Goal: Task Accomplishment & Management: Complete application form

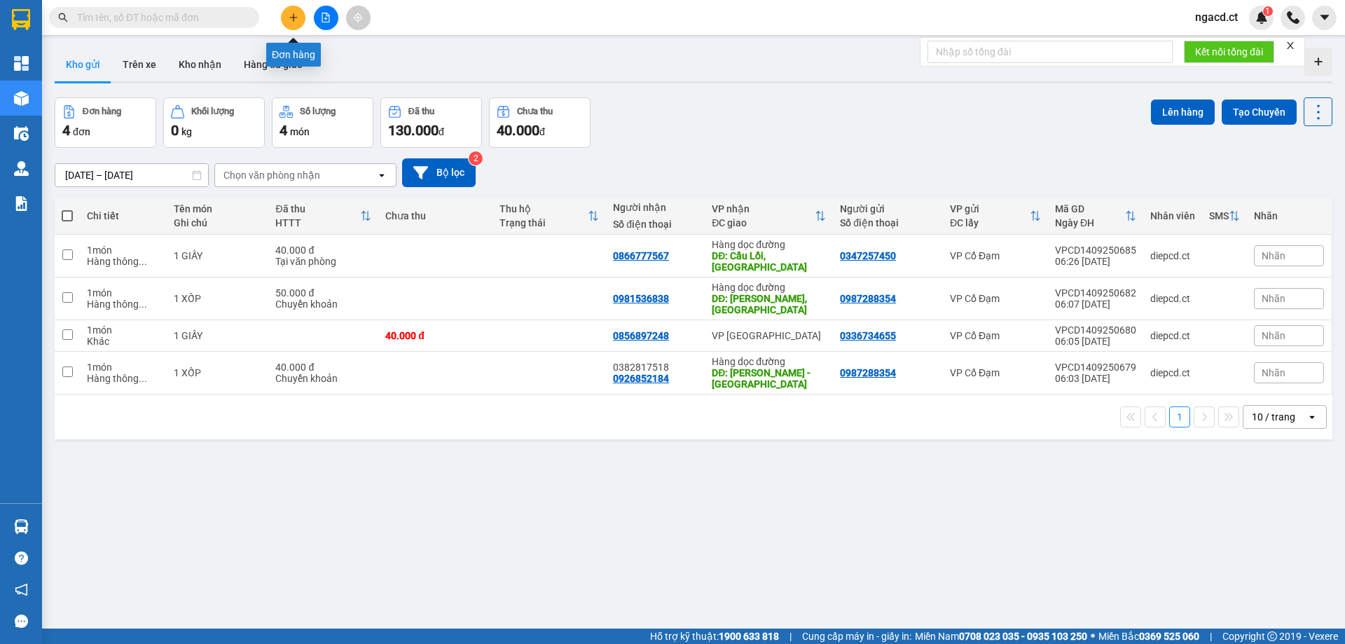
click at [294, 21] on icon "plus" at bounding box center [293, 17] width 1 height 8
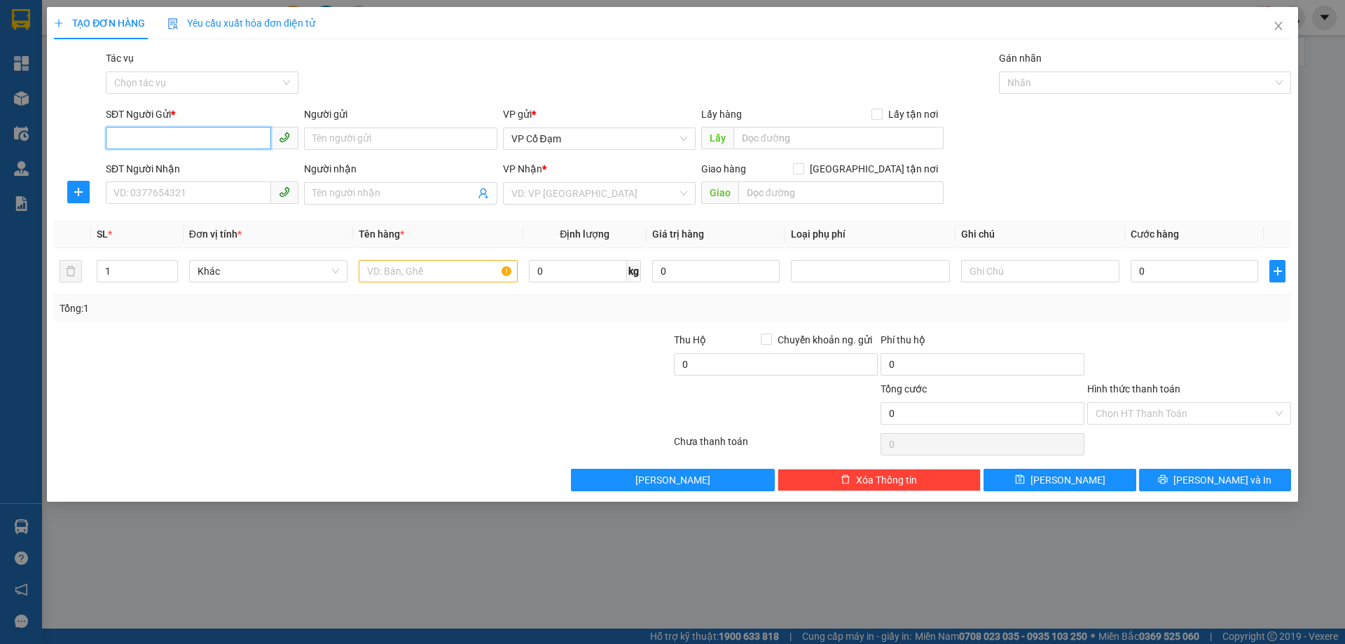
click at [246, 139] on input "SĐT Người Gửi *" at bounding box center [188, 138] width 165 height 22
paste input "0914767566"
click at [570, 134] on span "VP Cổ Đạm" at bounding box center [599, 138] width 176 height 21
type input "0914767566"
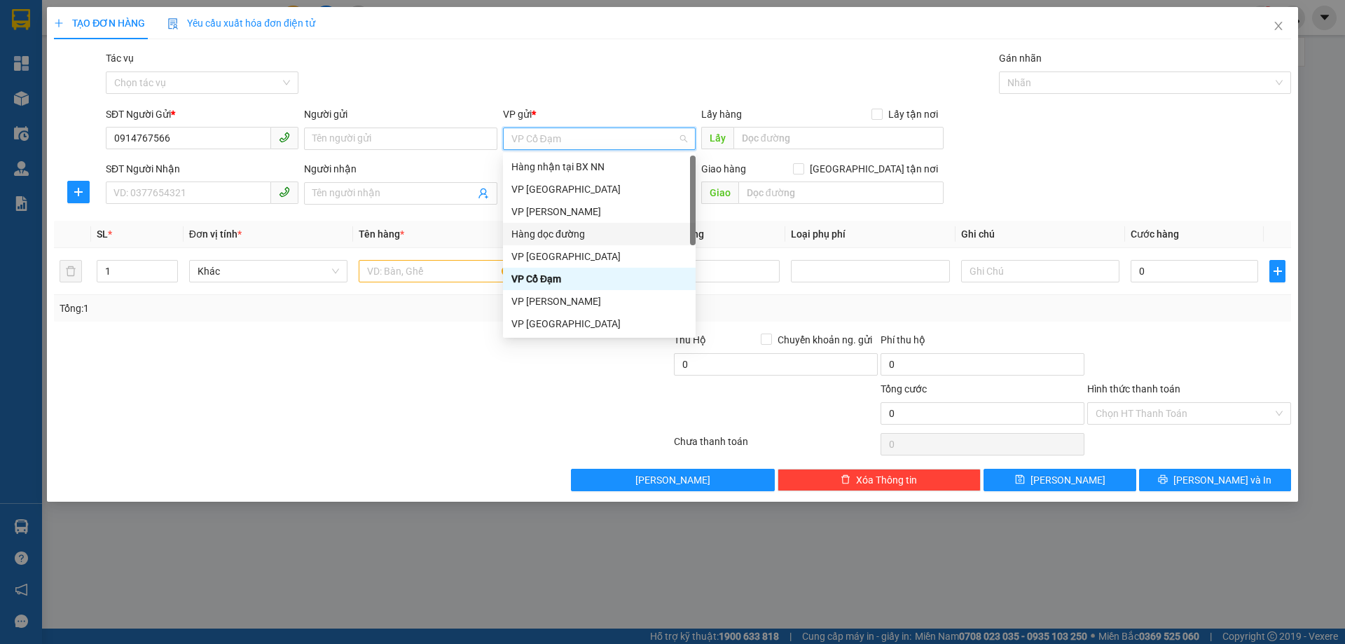
click at [576, 226] on div "Hàng dọc đường" at bounding box center [599, 234] width 193 height 22
click at [576, 226] on th "Định lượng" at bounding box center [584, 234] width 123 height 27
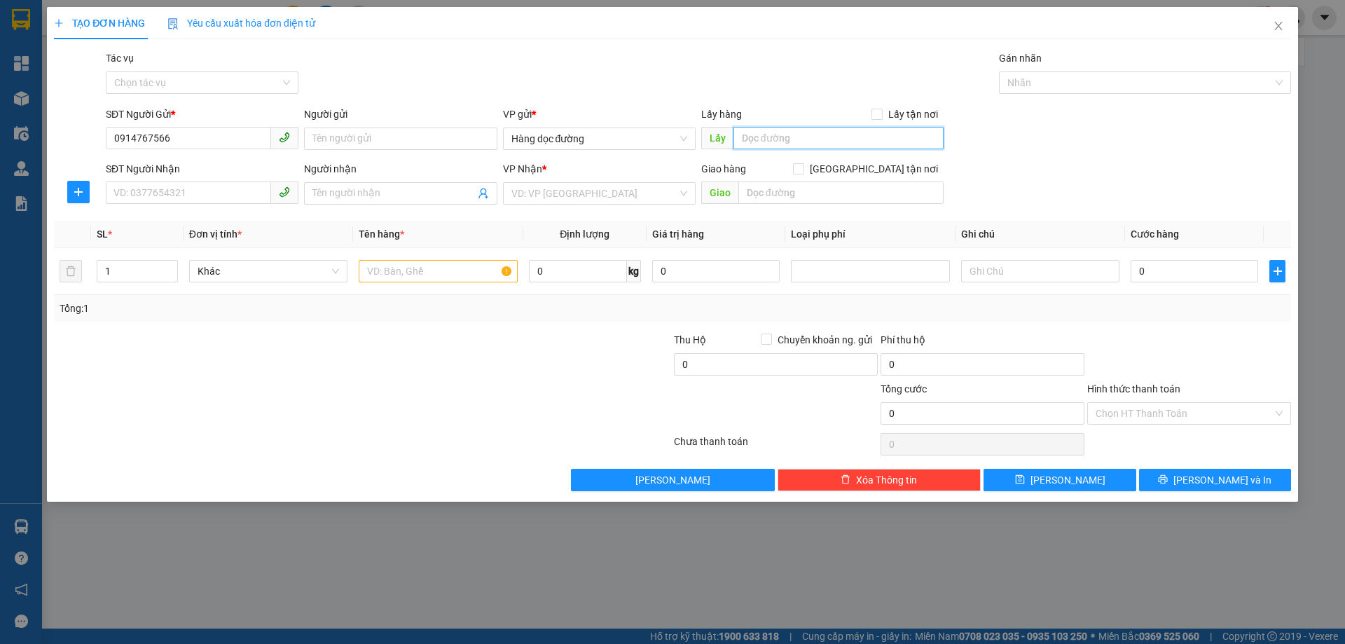
click at [757, 137] on input "text" at bounding box center [838, 138] width 210 height 22
type input "n"
type input "N"
type input "X AN"
click at [145, 189] on input "SĐT Người Nhận" at bounding box center [188, 192] width 165 height 22
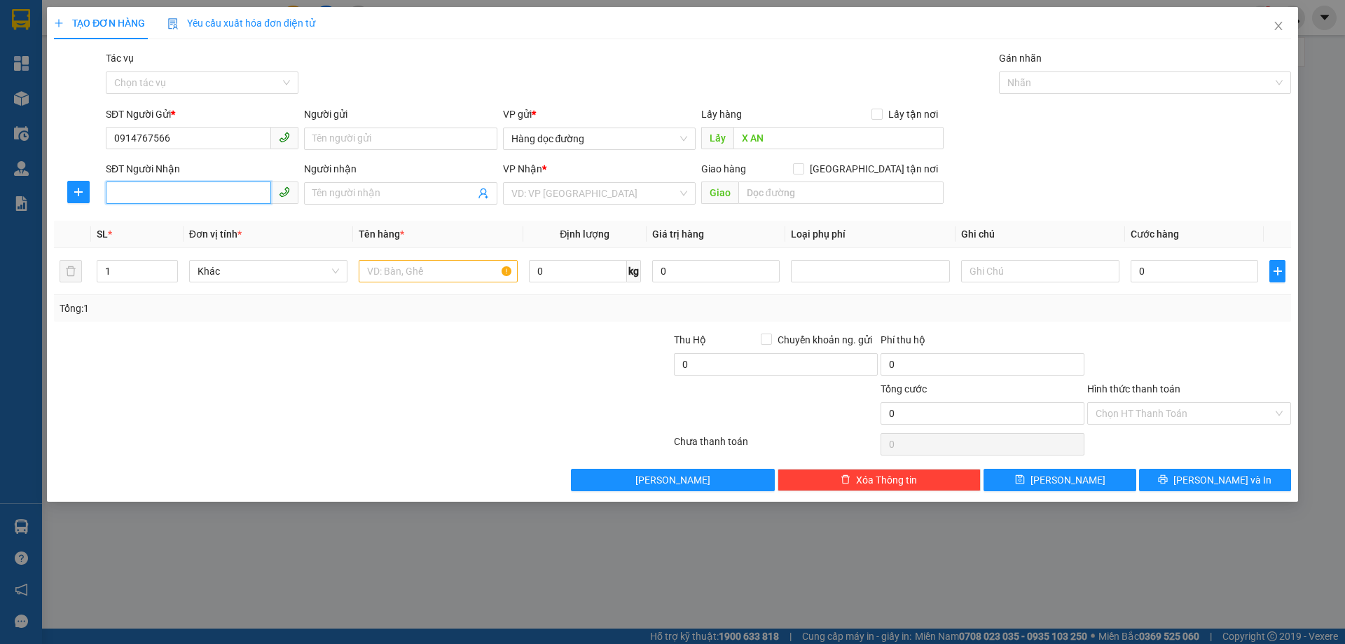
click at [202, 191] on input "SĐT Người Nhận" at bounding box center [188, 192] width 165 height 22
paste input "0354930717"
type input "0354930717"
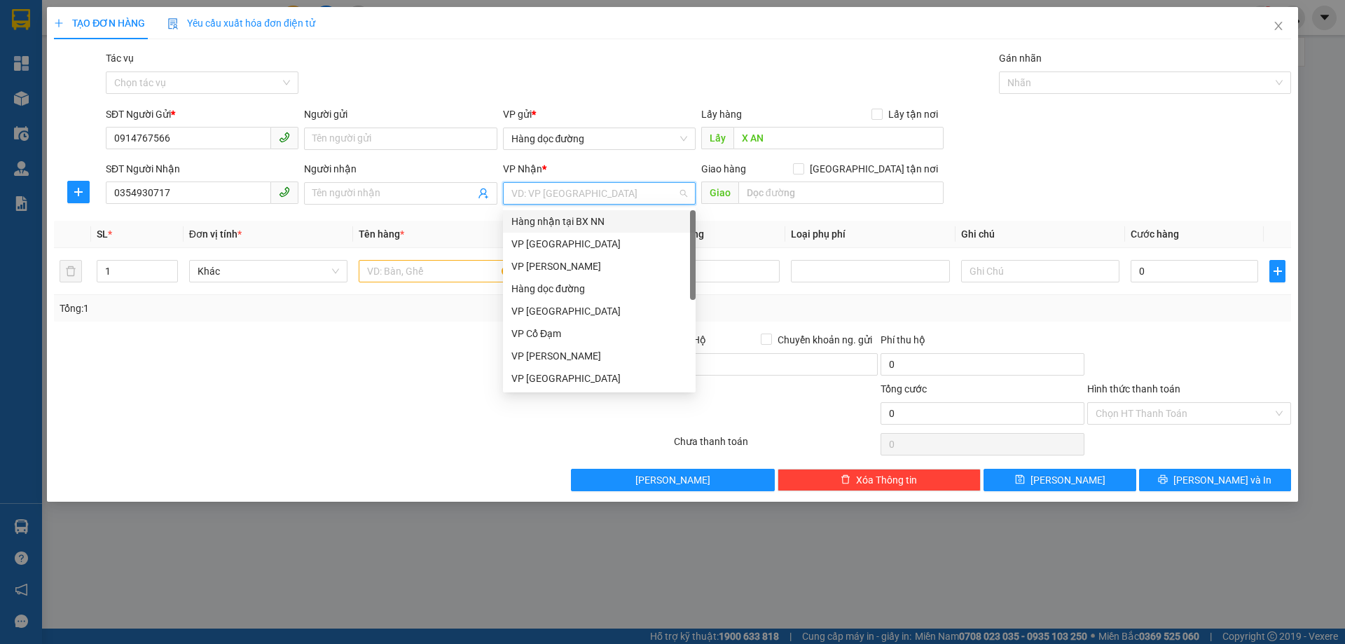
click at [561, 193] on input "search" at bounding box center [594, 193] width 166 height 21
click at [563, 245] on div "VP [GEOGRAPHIC_DATA]" at bounding box center [599, 243] width 176 height 15
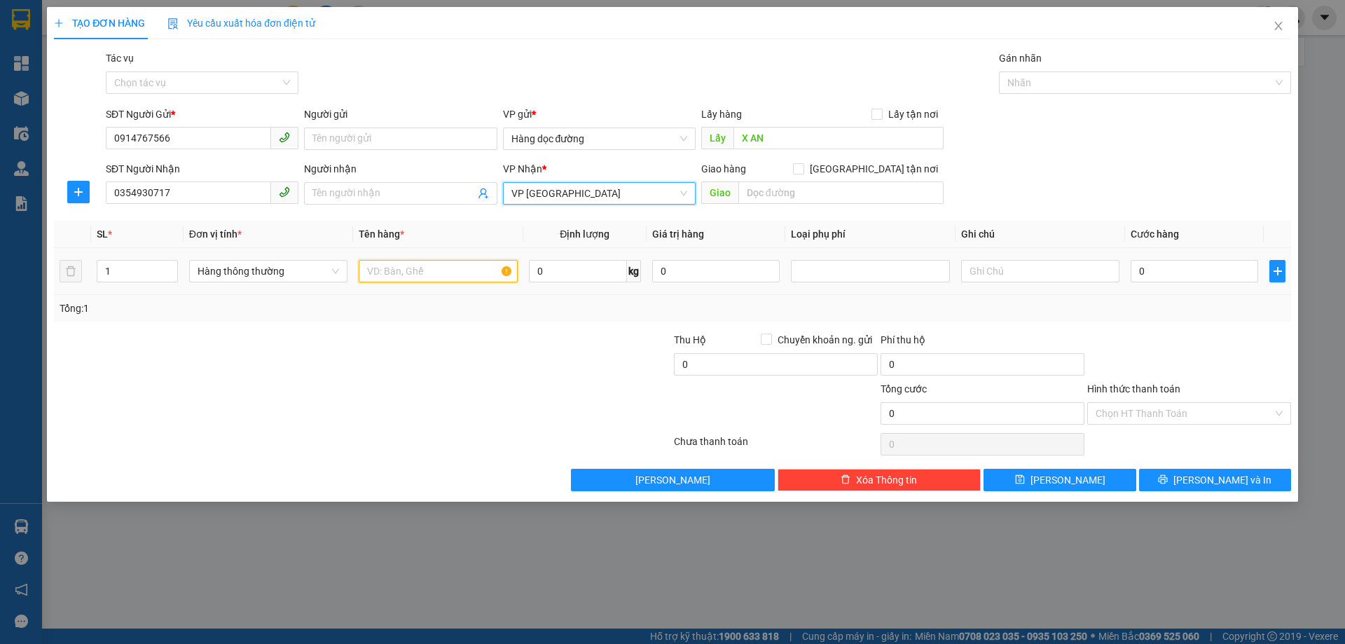
click at [447, 266] on input "text" at bounding box center [438, 271] width 158 height 22
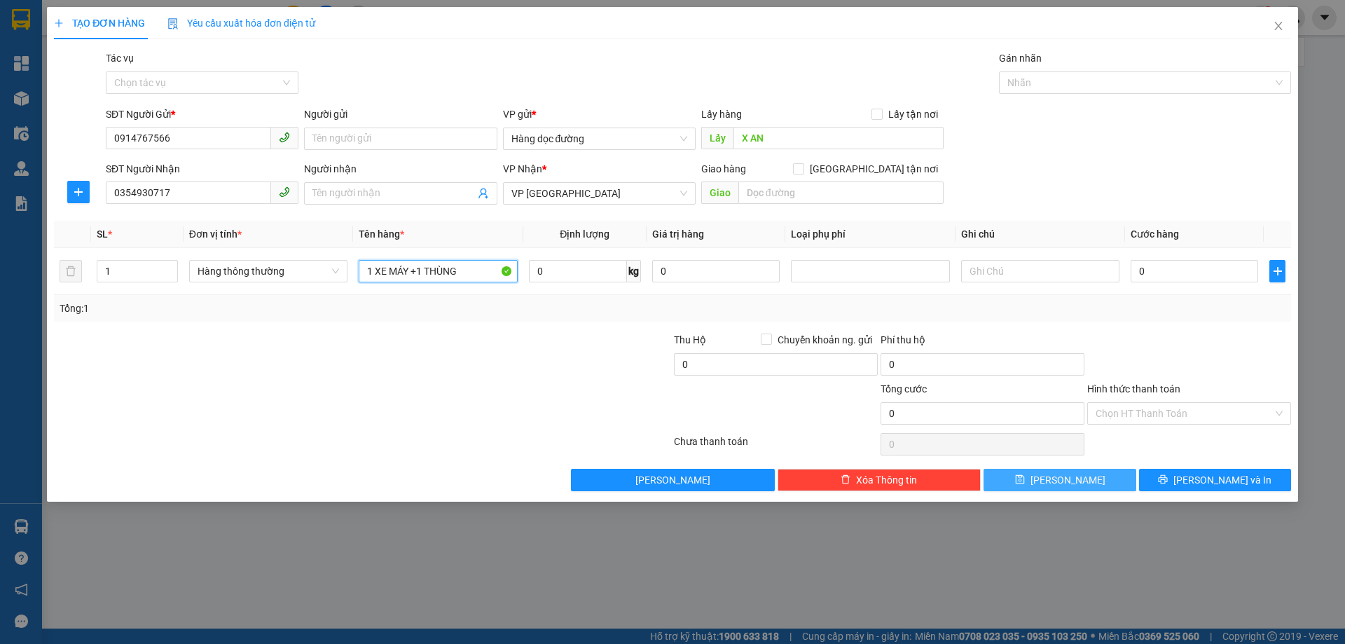
type input "1 XE MÁY +1 THÙNG"
click at [1025, 480] on icon "save" at bounding box center [1020, 479] width 10 height 10
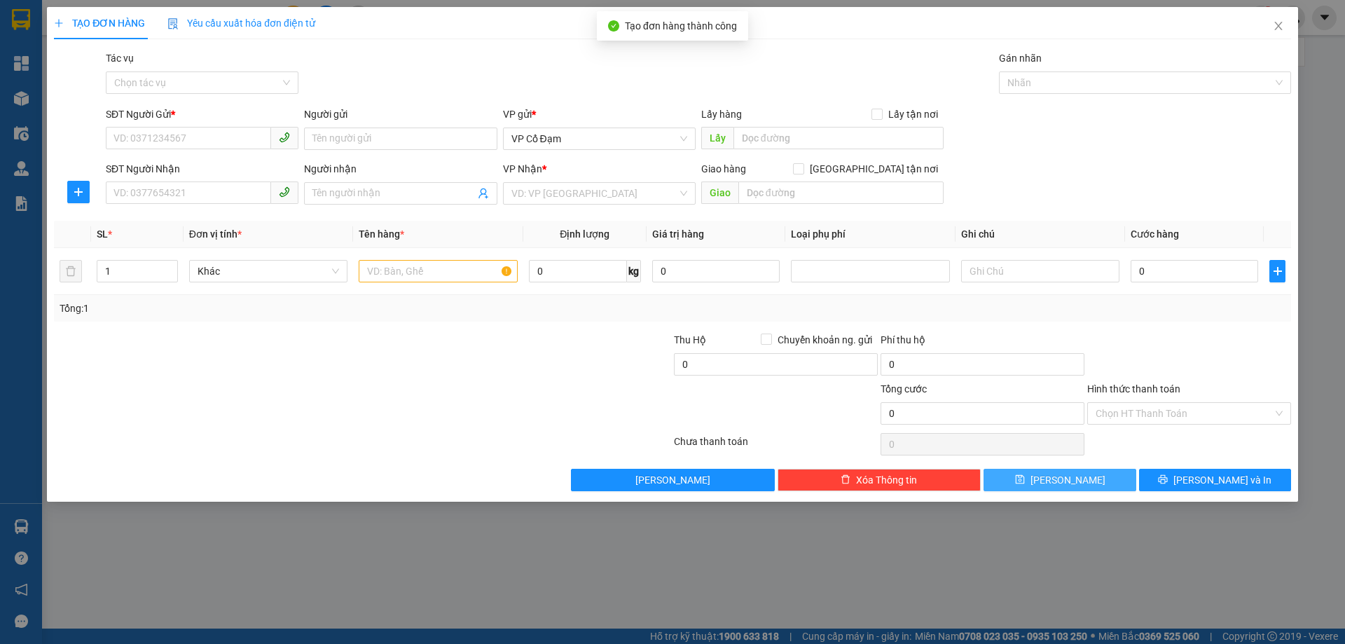
click at [474, 534] on div "TẠO ĐƠN HÀNG Yêu cầu xuất hóa đơn điện tử Transit Pickup Surcharge Ids Transit …" at bounding box center [672, 322] width 1345 height 644
click at [1280, 29] on icon "close" at bounding box center [1278, 25] width 11 height 11
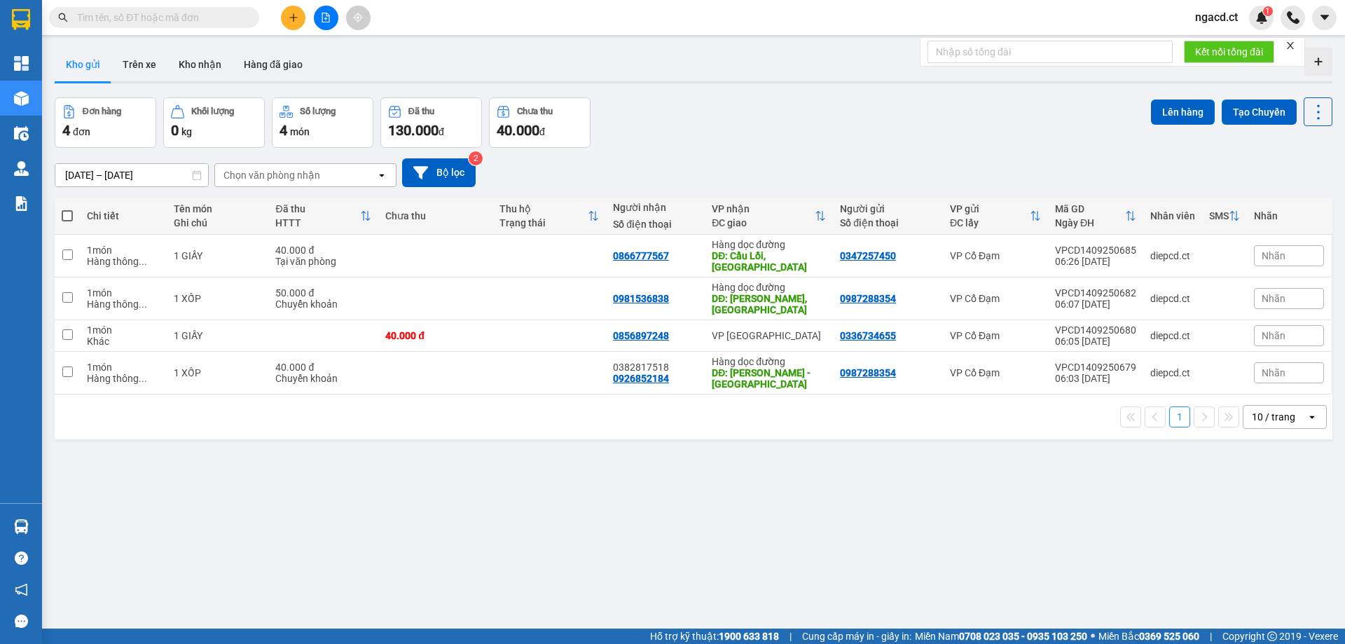
click at [235, 16] on input "text" at bounding box center [159, 17] width 165 height 15
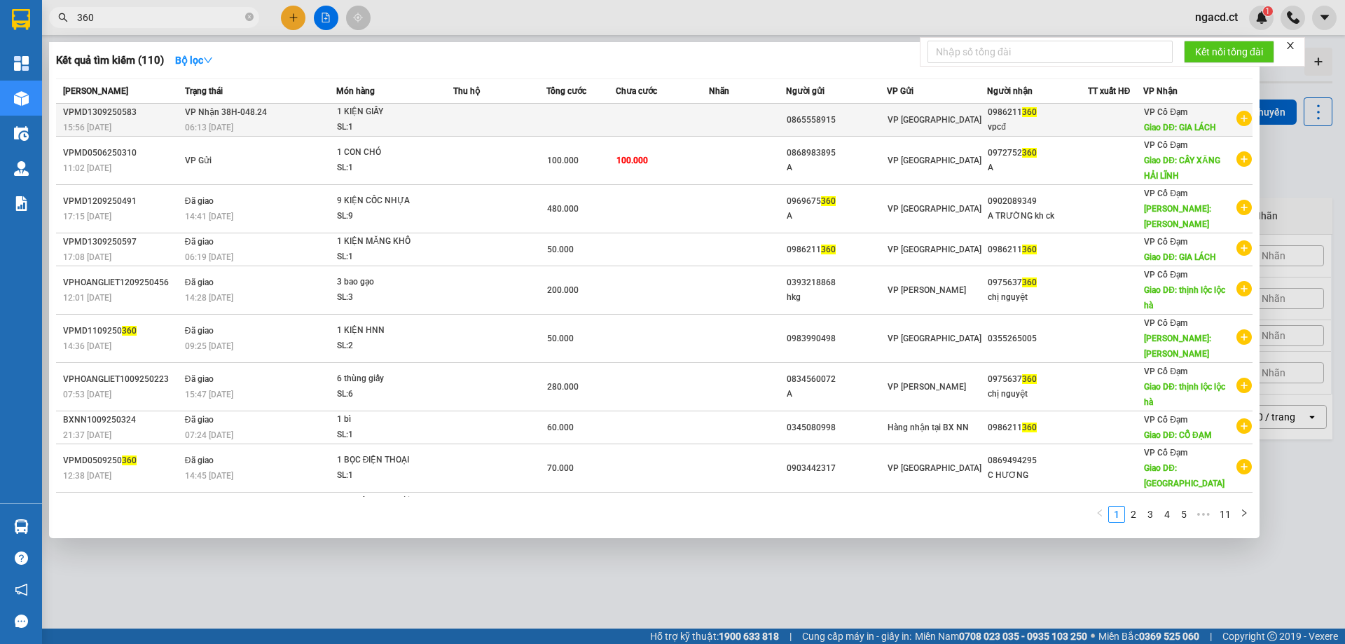
type input "360"
click at [473, 119] on td at bounding box center [499, 120] width 92 height 33
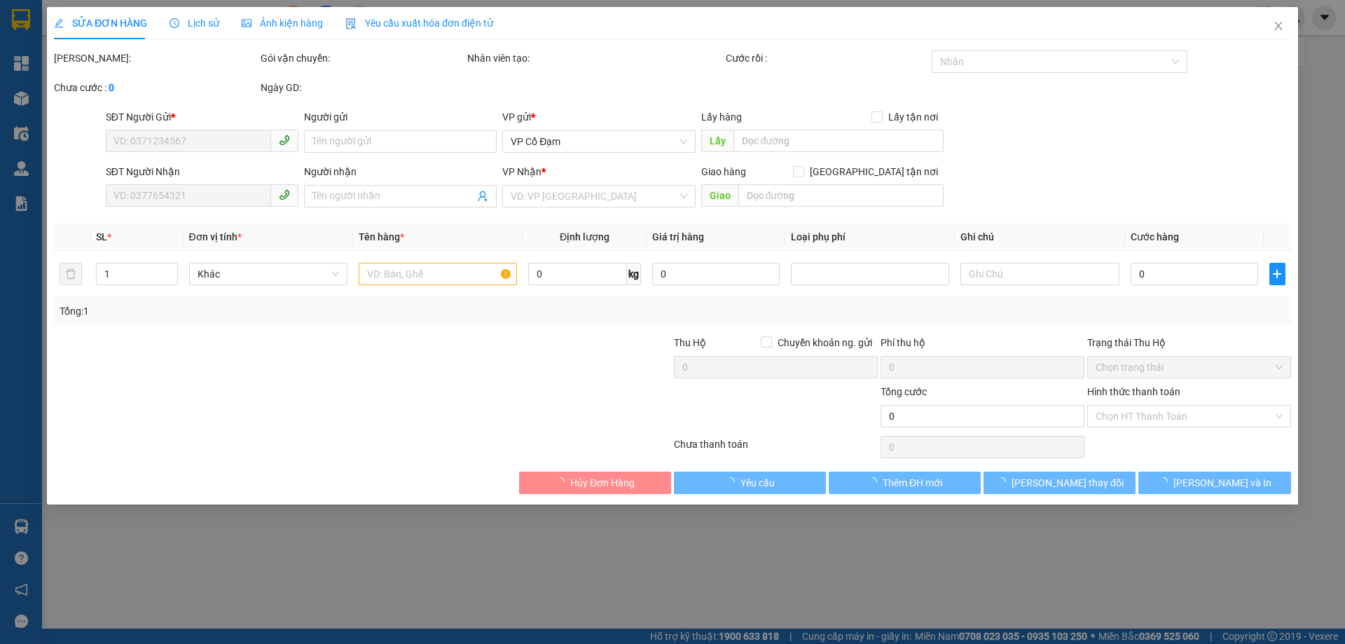
type input "0865558915"
type input "0986211360"
type input "vpcđ"
type input "GIA LÁCH"
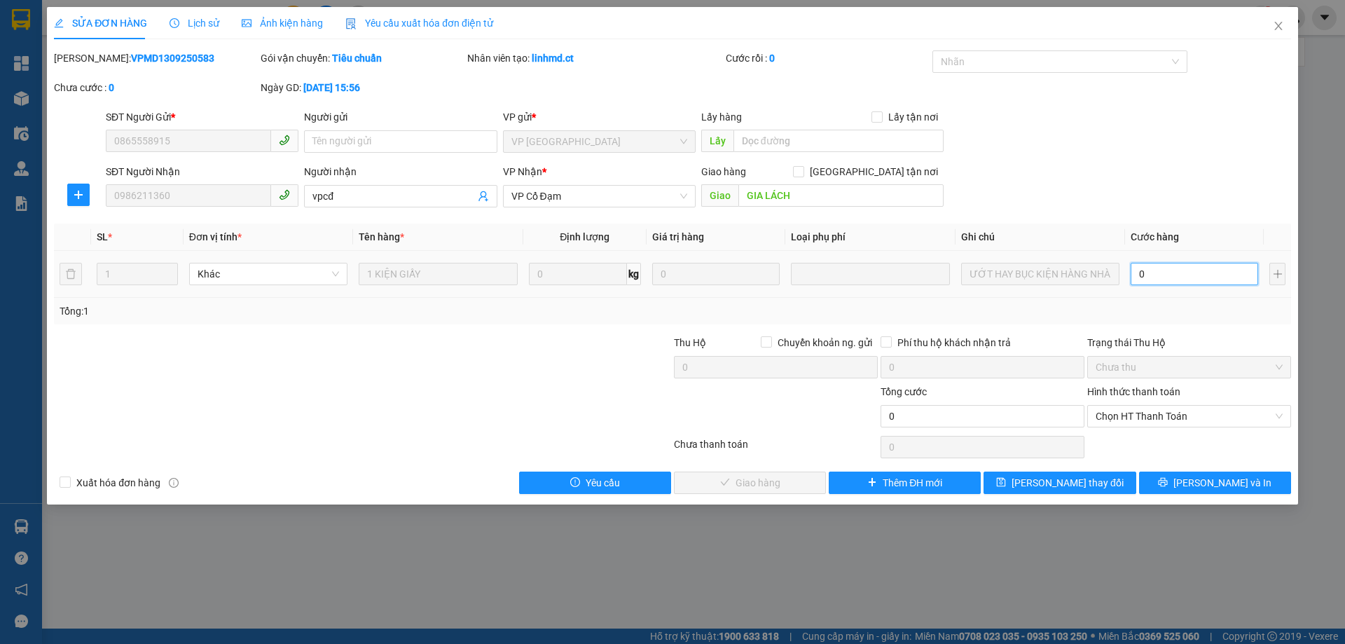
click at [1168, 274] on input "0" at bounding box center [1194, 274] width 127 height 22
type input "4"
type input "40"
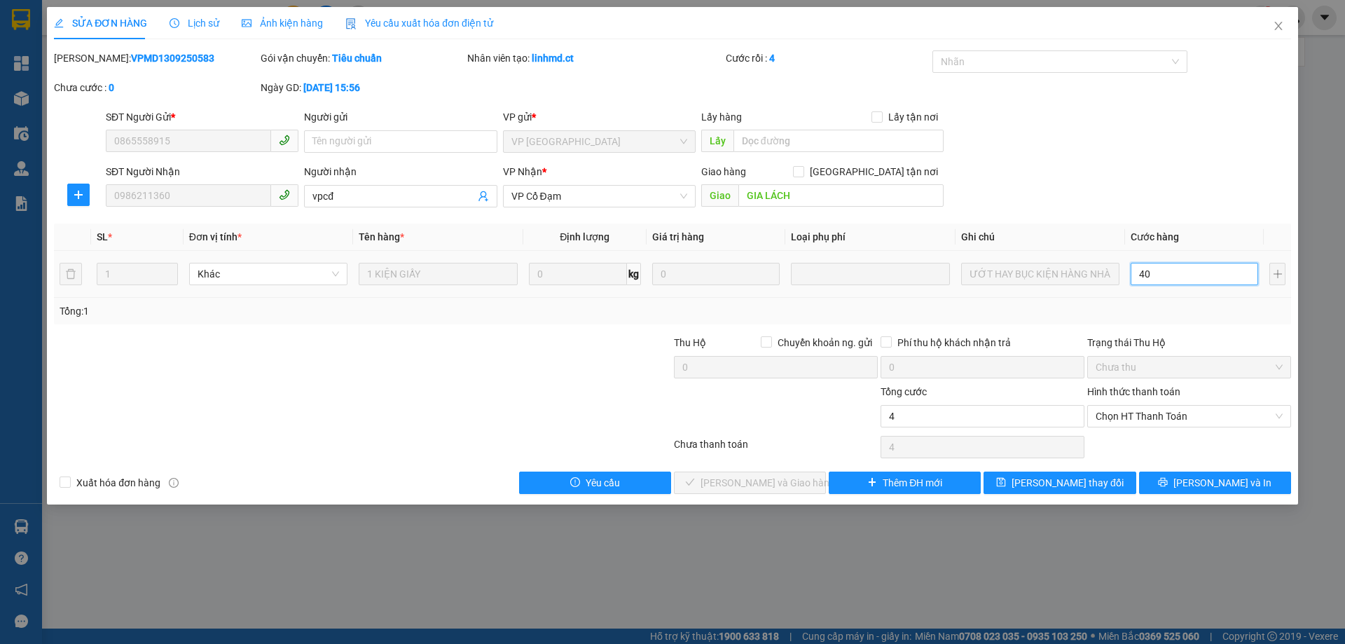
type input "40"
type input "40.000"
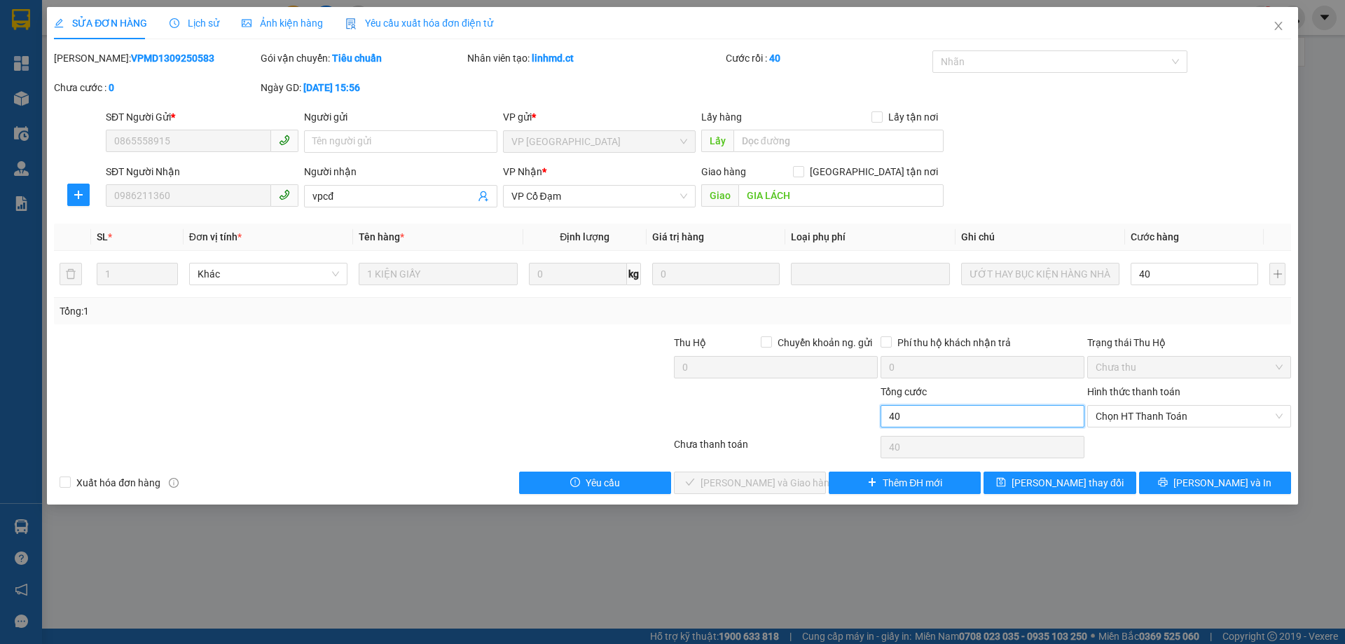
type input "40.000"
click at [916, 415] on input "40.000" at bounding box center [983, 416] width 204 height 22
click at [1204, 418] on span "Chọn HT Thanh Toán" at bounding box center [1189, 416] width 187 height 21
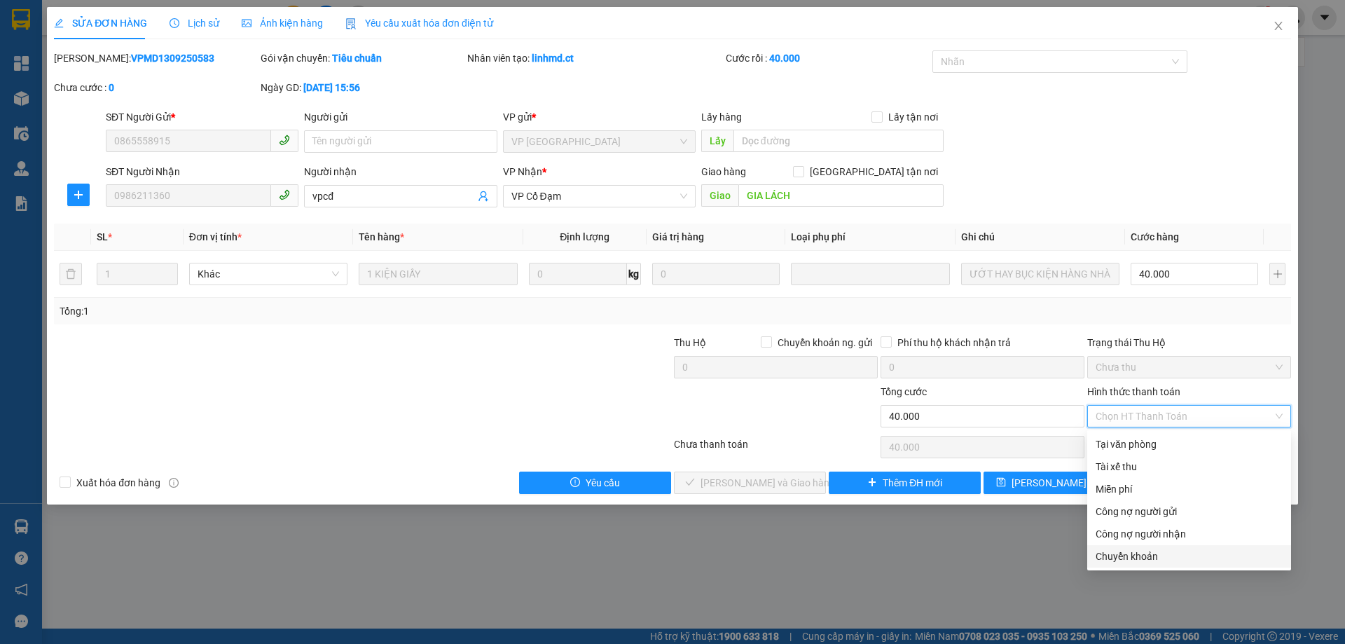
click at [1190, 556] on div "Chuyển khoản" at bounding box center [1189, 556] width 187 height 15
type input "0"
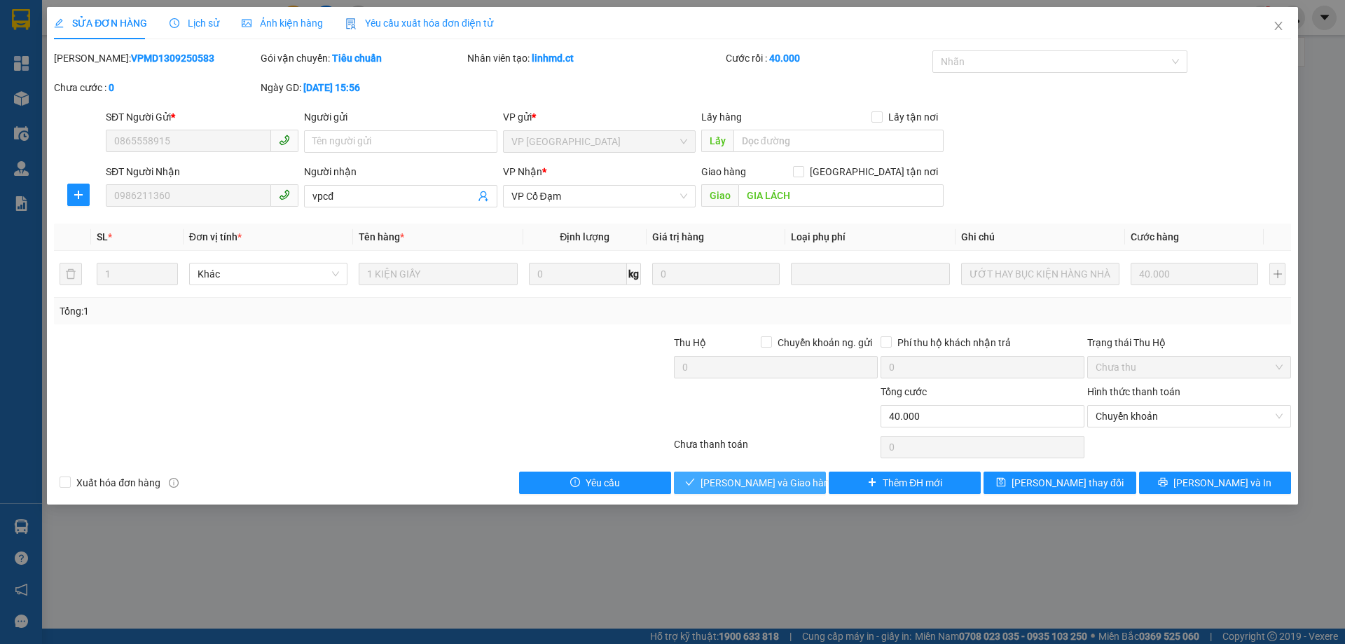
click at [762, 488] on span "[PERSON_NAME] và Giao hàng" at bounding box center [768, 482] width 135 height 15
